Goal: Task Accomplishment & Management: Manage account settings

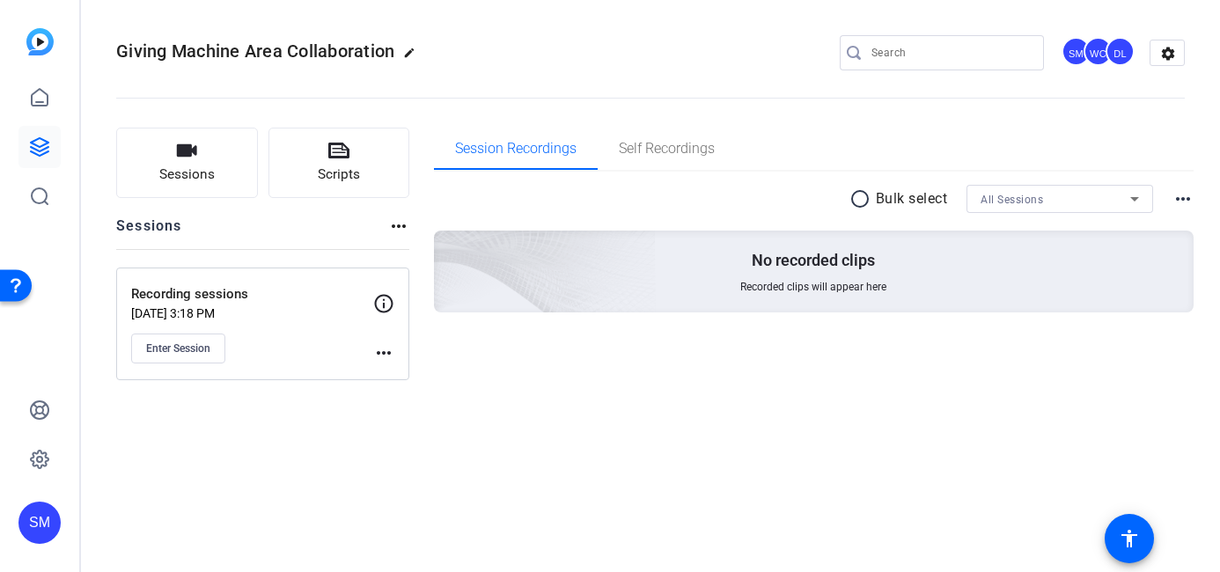
click at [400, 306] on div "Recording sessions [DATE] 3:18 PM Enter Session more_horiz" at bounding box center [262, 324] width 293 height 113
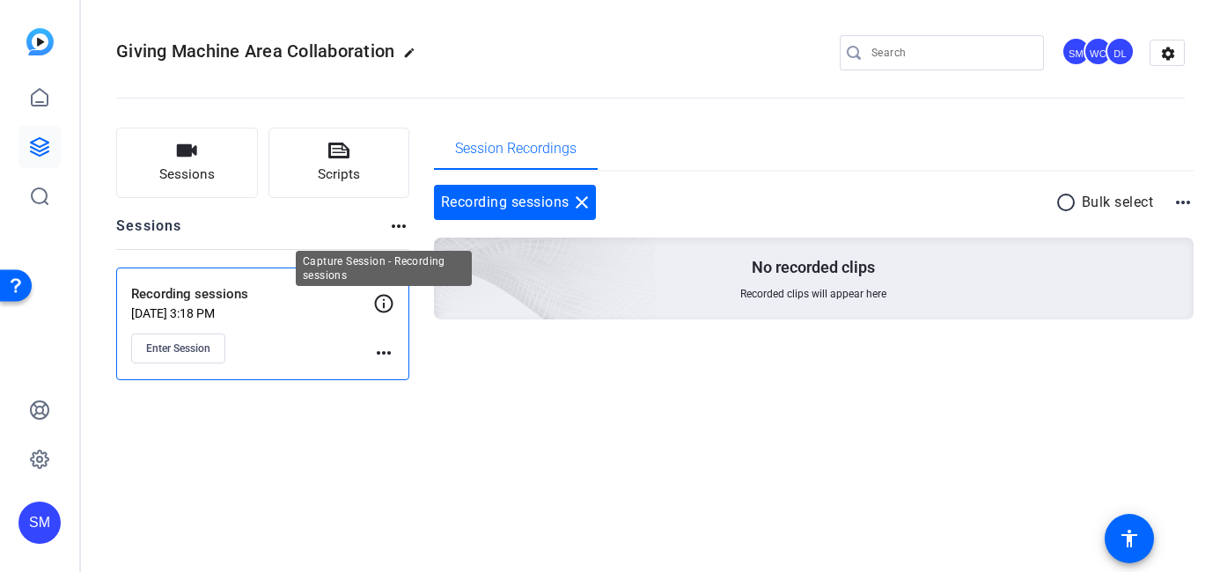
click at [382, 305] on icon at bounding box center [383, 303] width 21 height 21
click at [385, 303] on icon at bounding box center [383, 303] width 21 height 21
click at [383, 353] on mat-icon "more_horiz" at bounding box center [383, 352] width 21 height 21
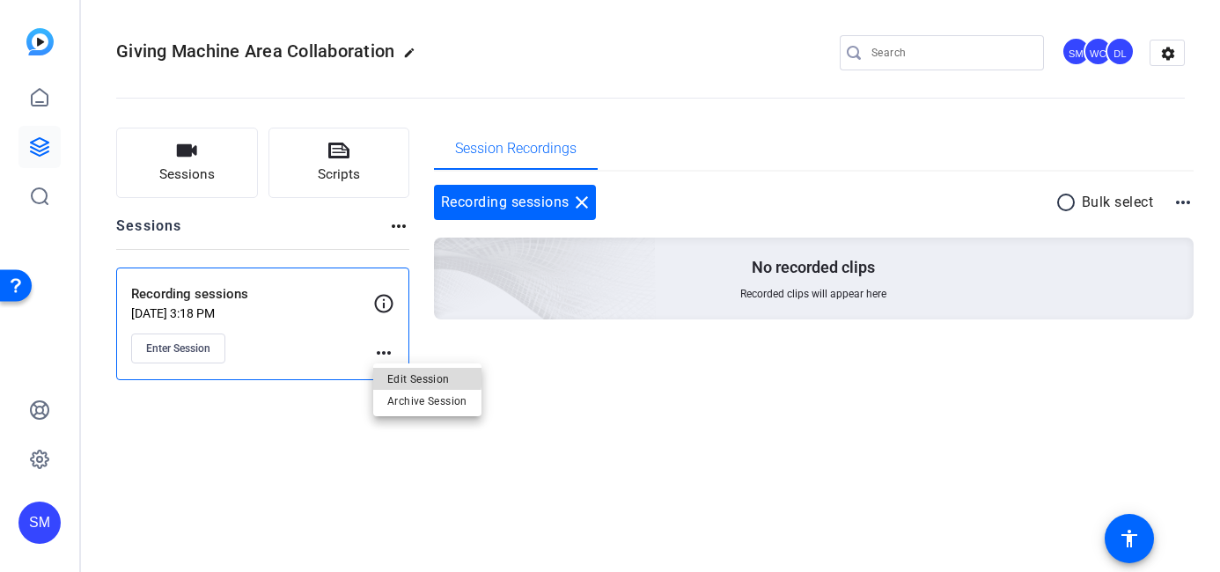
click at [402, 374] on span "Edit Session" at bounding box center [427, 378] width 80 height 21
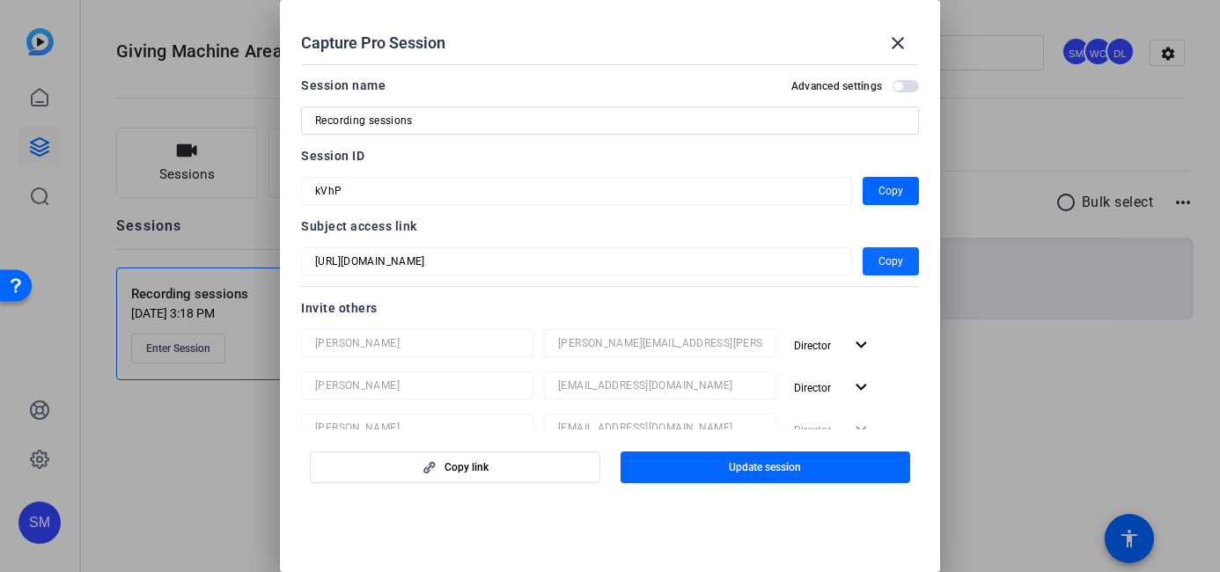
click at [886, 258] on span "Copy" at bounding box center [890, 261] width 25 height 21
click at [899, 194] on span "Copy" at bounding box center [890, 190] width 25 height 21
click at [898, 42] on mat-icon "close" at bounding box center [897, 43] width 21 height 21
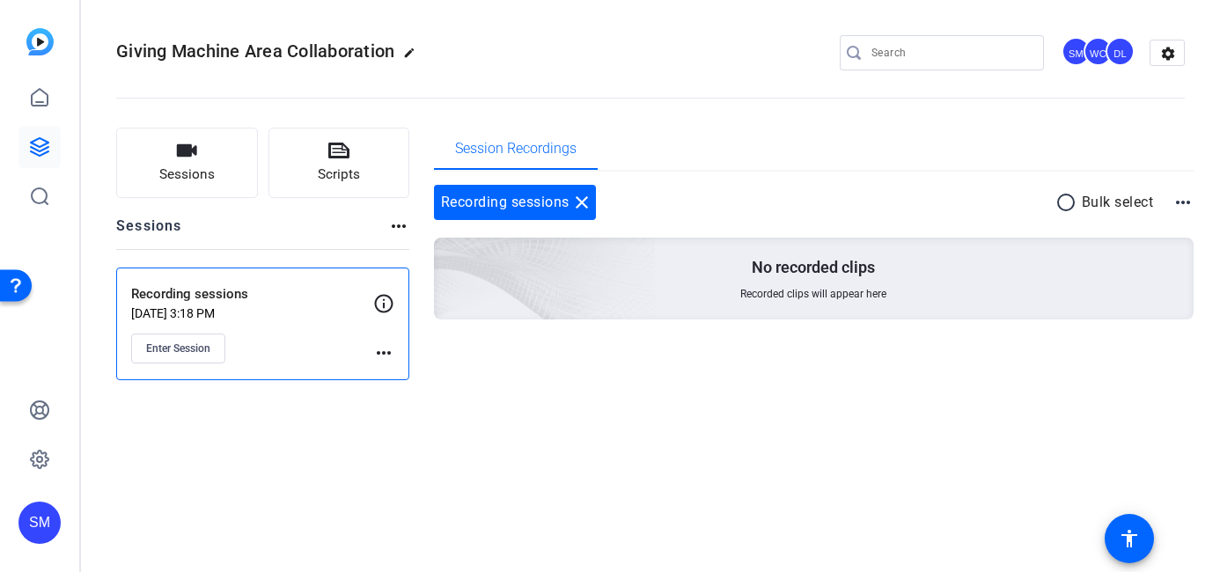
click at [392, 351] on mat-icon "more_horiz" at bounding box center [383, 352] width 21 height 21
click at [406, 373] on span "Edit Session" at bounding box center [427, 378] width 80 height 21
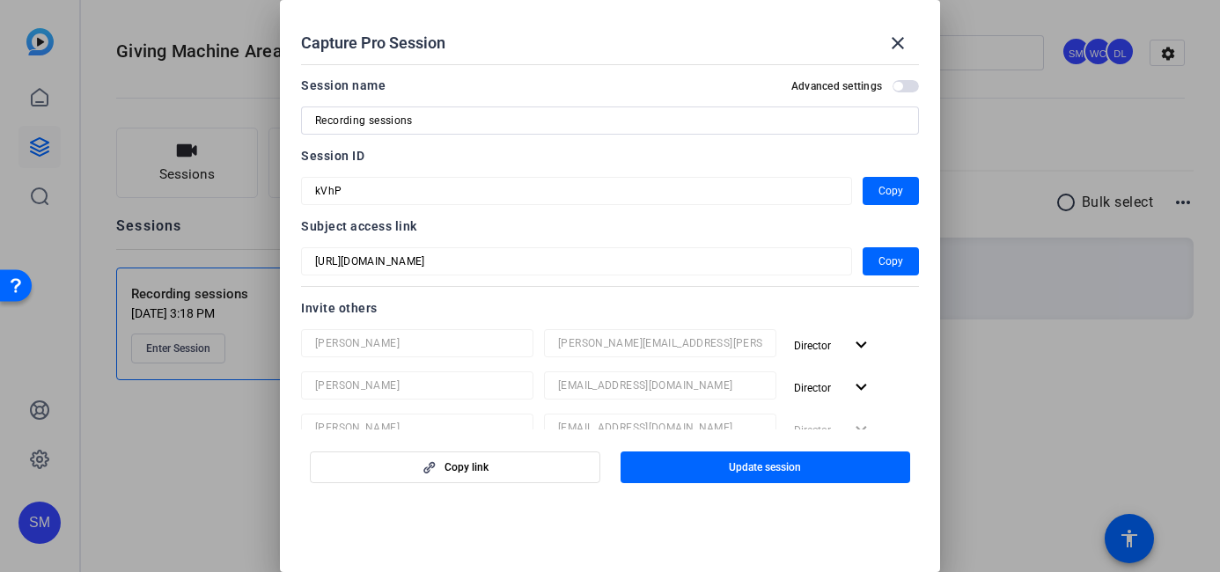
click at [281, 253] on mat-dialog-content "Session name Advanced settings Recording sessions Session ID kVhP Copy Subject …" at bounding box center [610, 243] width 660 height 372
click at [276, 188] on div "Capture Pro Session close Session name Advanced settings Recording sessions Ses…" at bounding box center [610, 286] width 1220 height 572
click at [900, 50] on mat-icon "close" at bounding box center [897, 43] width 21 height 21
